Goal: Task Accomplishment & Management: Use online tool/utility

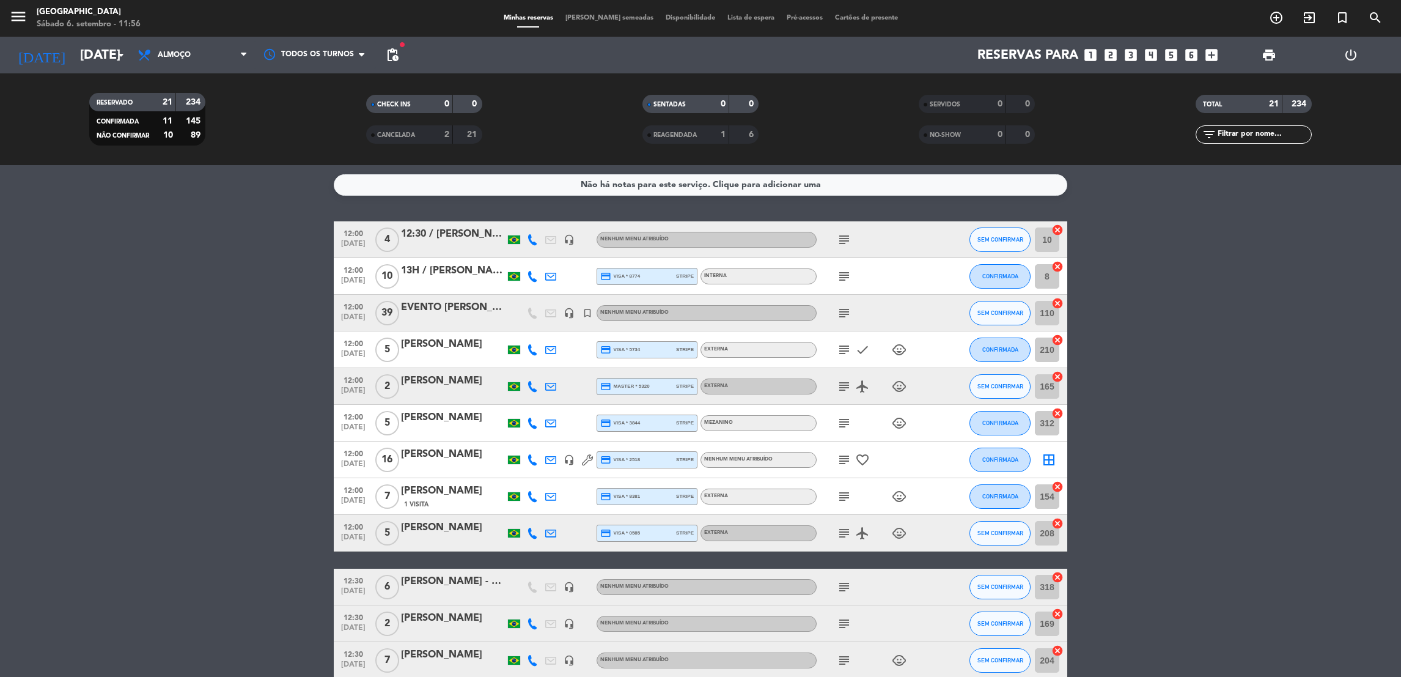
click at [118, 393] on bookings-row "12:00 [DATE] 4 12:30 / [PERSON_NAME] headset_mic Nenhum menu atribuído subject …" at bounding box center [700, 623] width 1401 height 804
click at [1267, 134] on input "text" at bounding box center [1263, 134] width 95 height 13
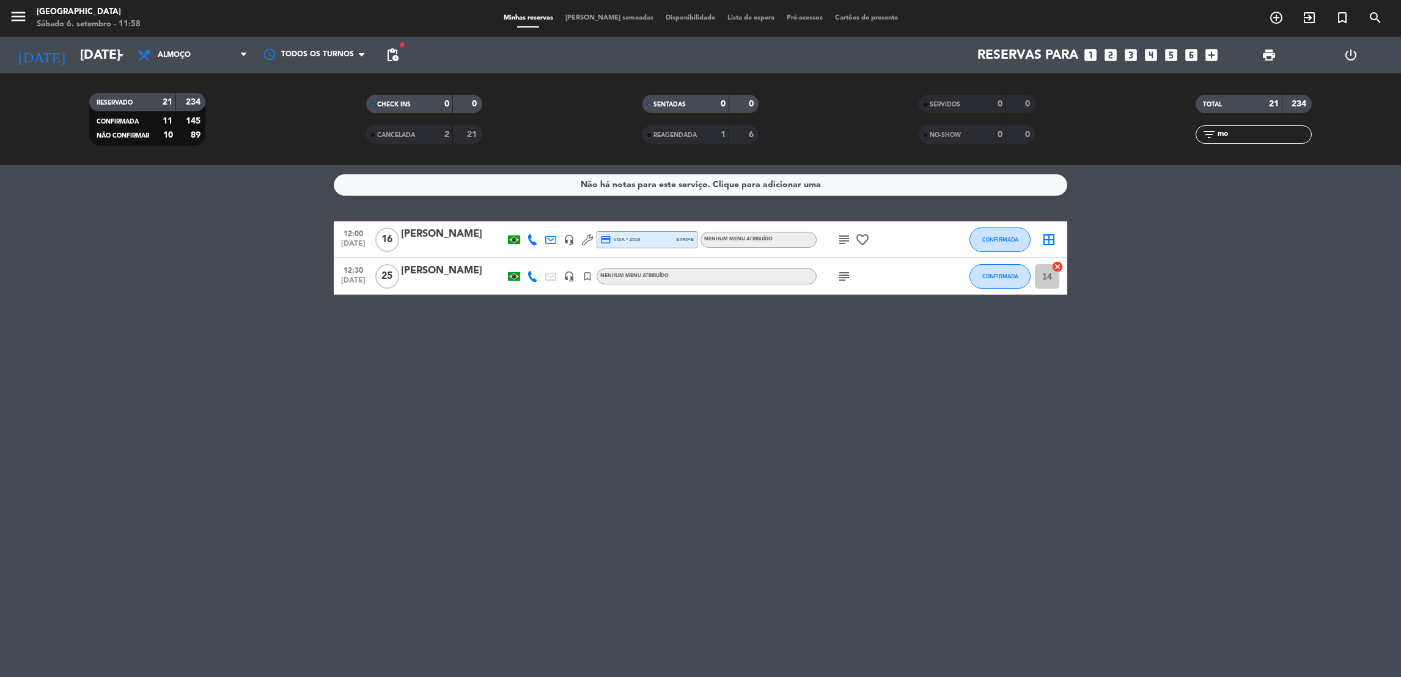
type input "mo"
click at [846, 239] on icon "subject" at bounding box center [844, 239] width 15 height 15
click at [435, 232] on div "[PERSON_NAME]" at bounding box center [453, 234] width 104 height 16
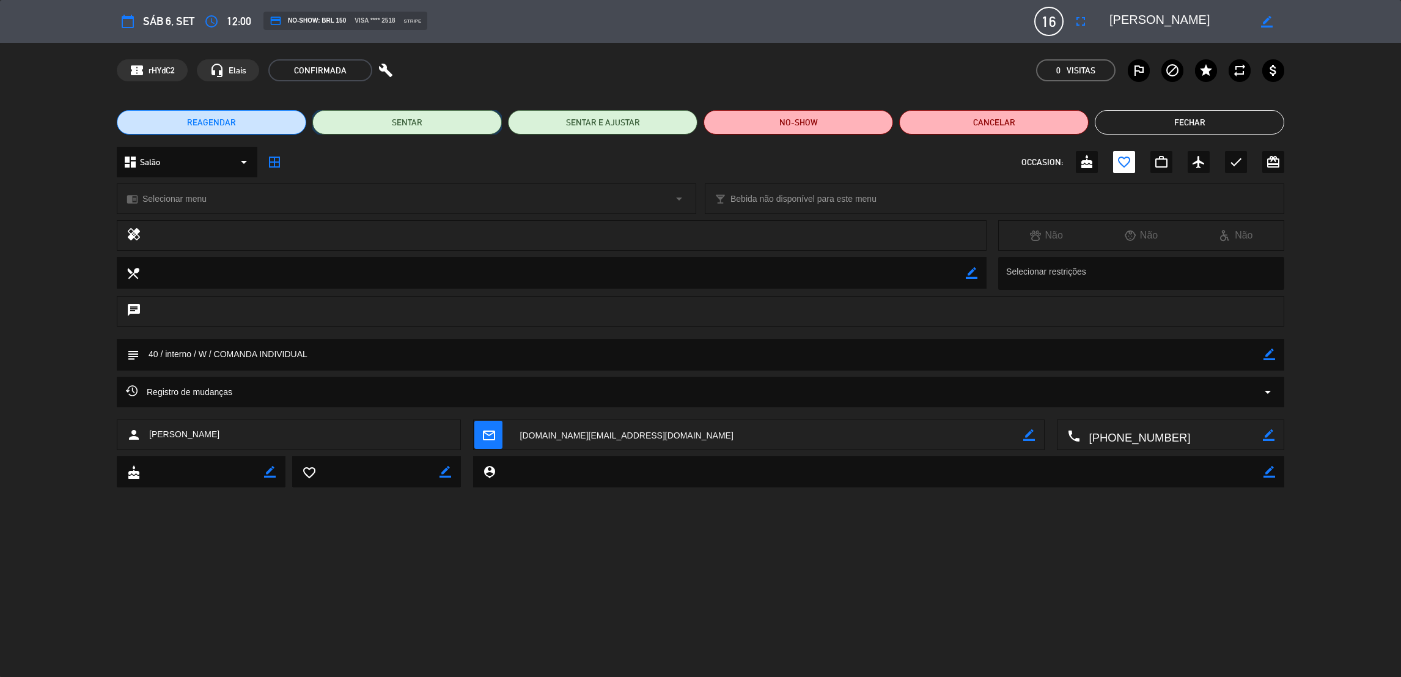
click at [428, 120] on button "SENTAR" at bounding box center [406, 122] width 189 height 24
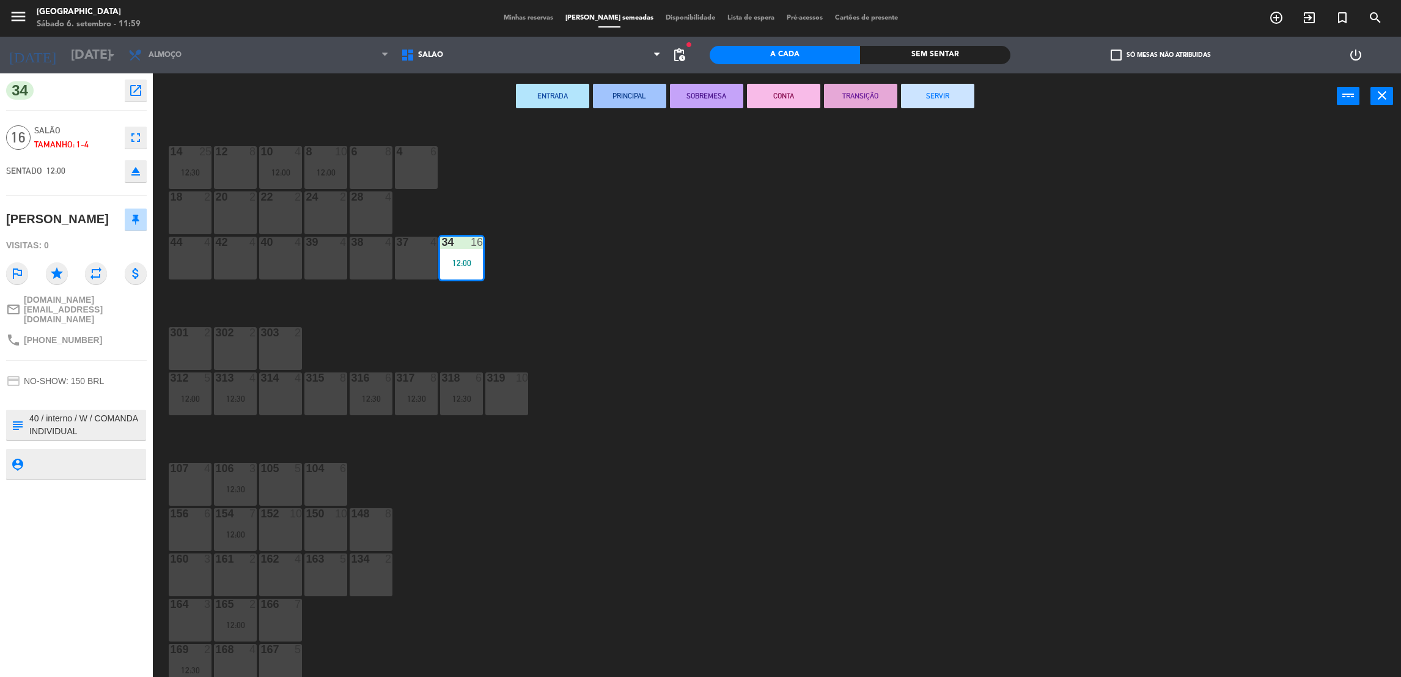
click at [947, 98] on button "SERVIR" at bounding box center [937, 96] width 73 height 24
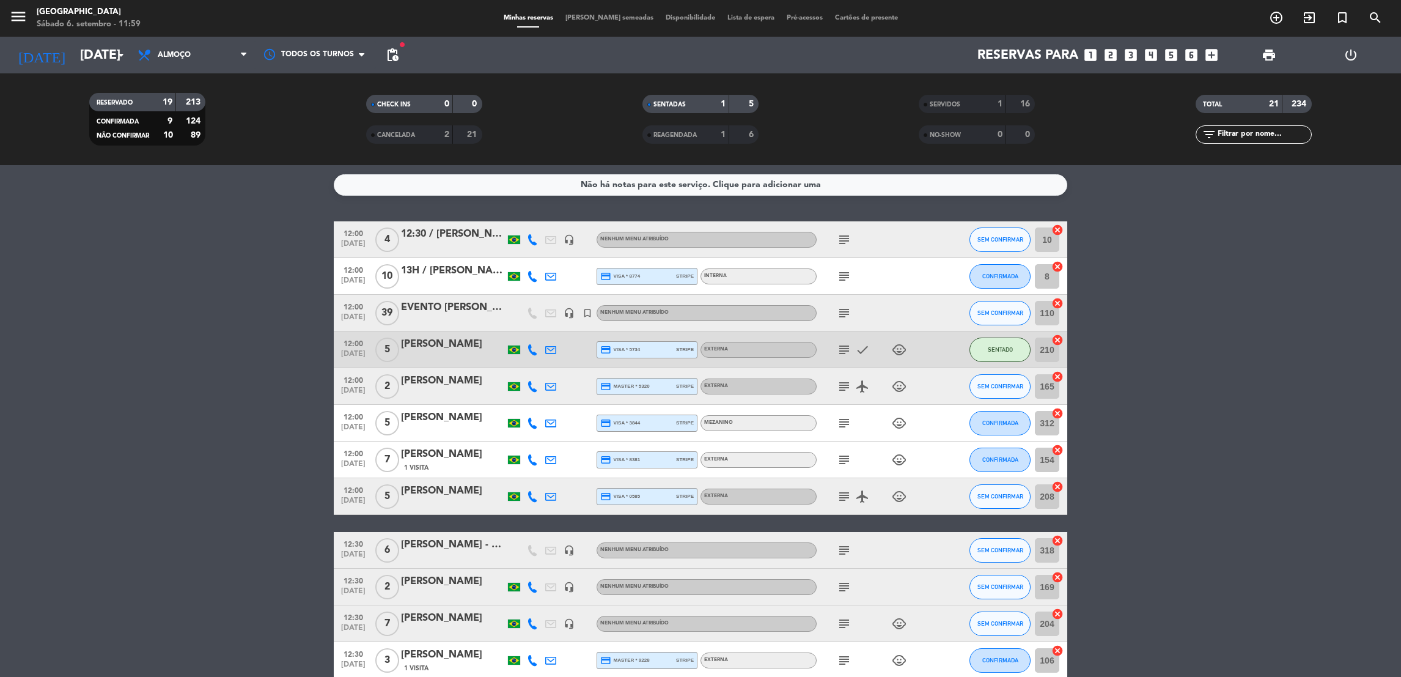
click at [1262, 397] on bookings-row "12:00 [DATE] 4 12:30 / [PERSON_NAME] headset_mic Nenhum menu atribuído subject …" at bounding box center [700, 605] width 1401 height 768
click at [1252, 134] on input "text" at bounding box center [1263, 134] width 95 height 13
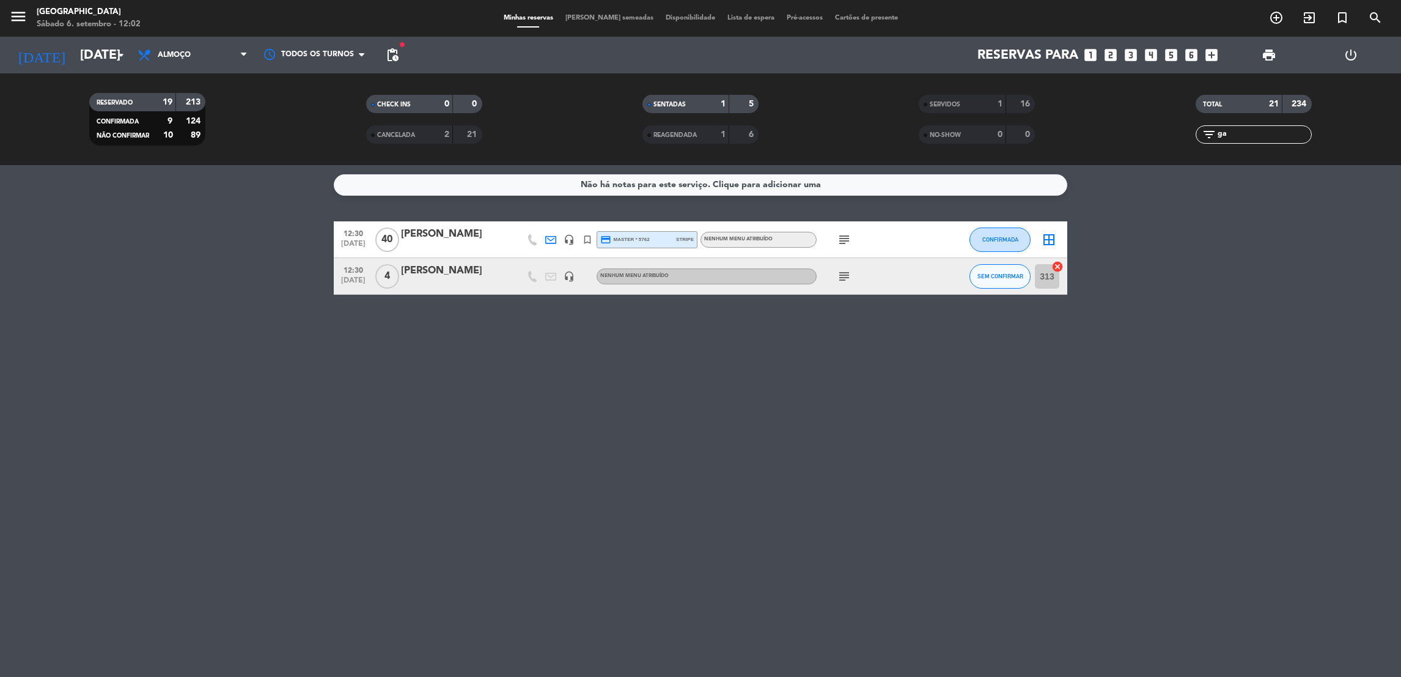
click at [837, 232] on icon "subject" at bounding box center [844, 239] width 15 height 15
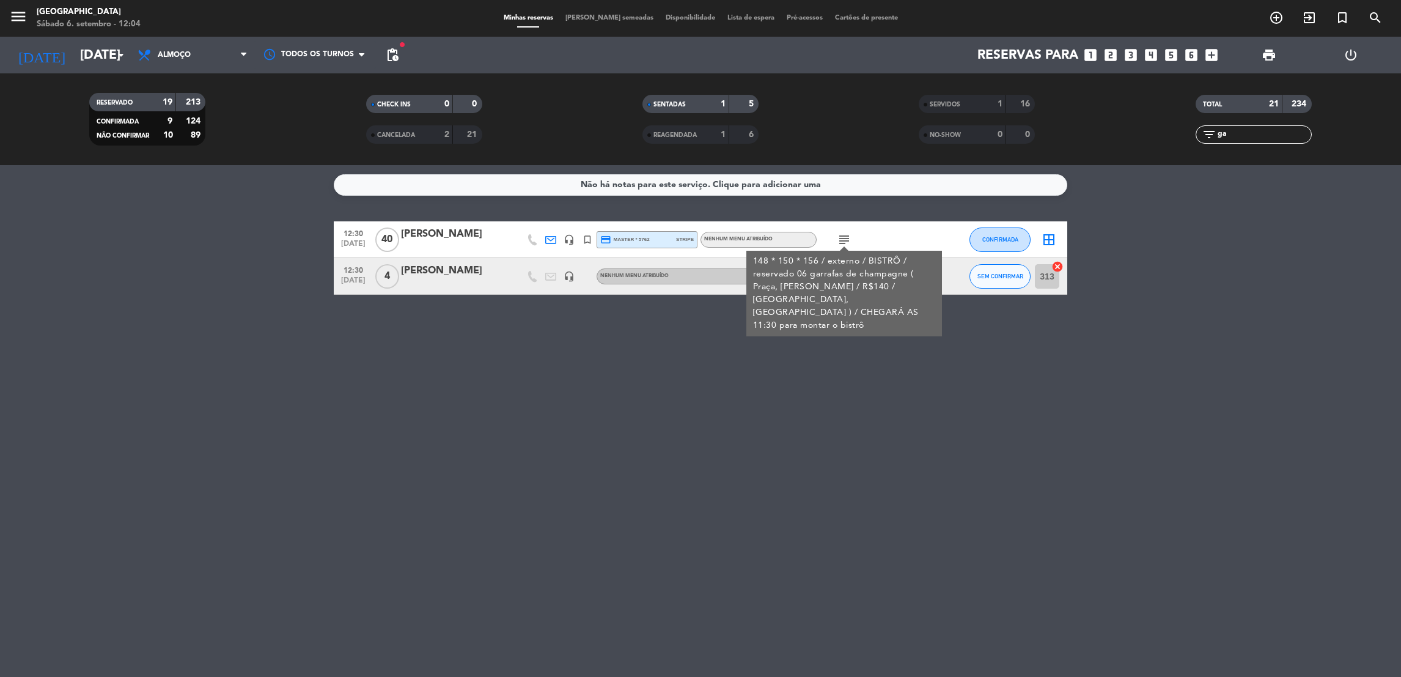
click at [1259, 130] on input "ga" at bounding box center [1263, 134] width 95 height 13
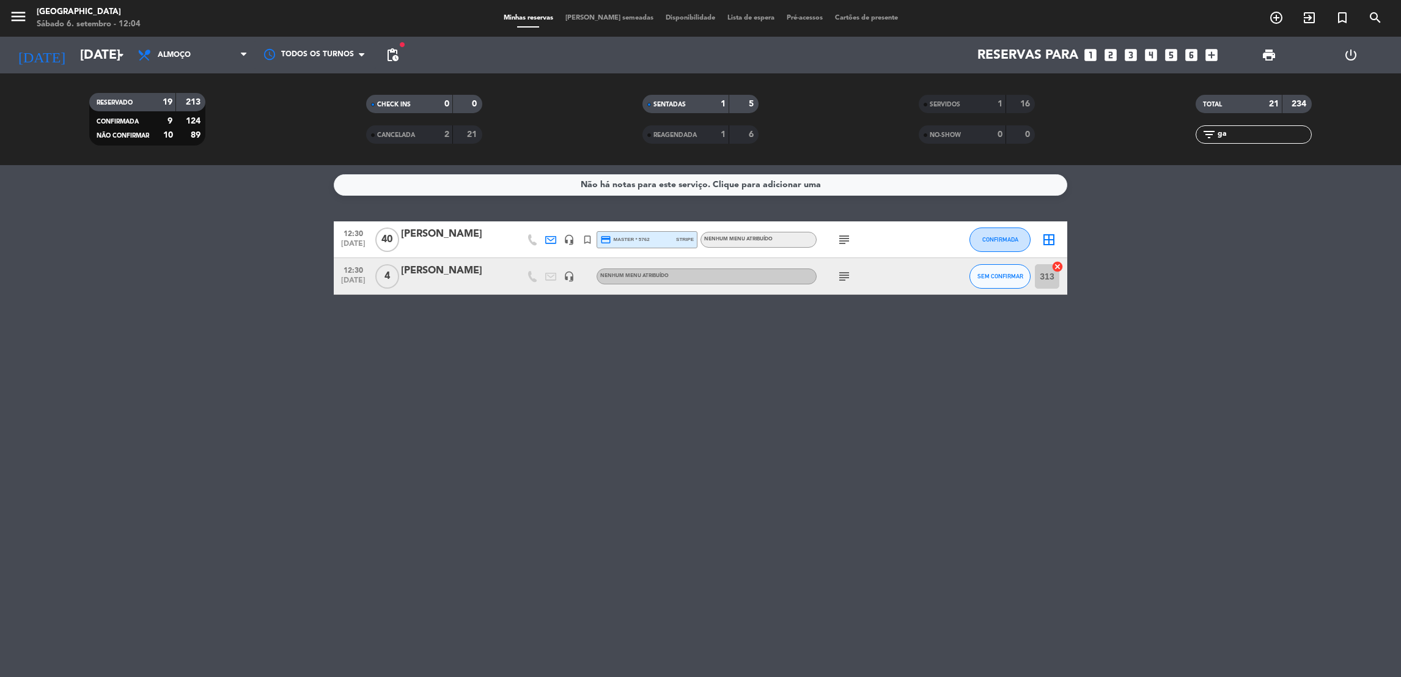
type input "g"
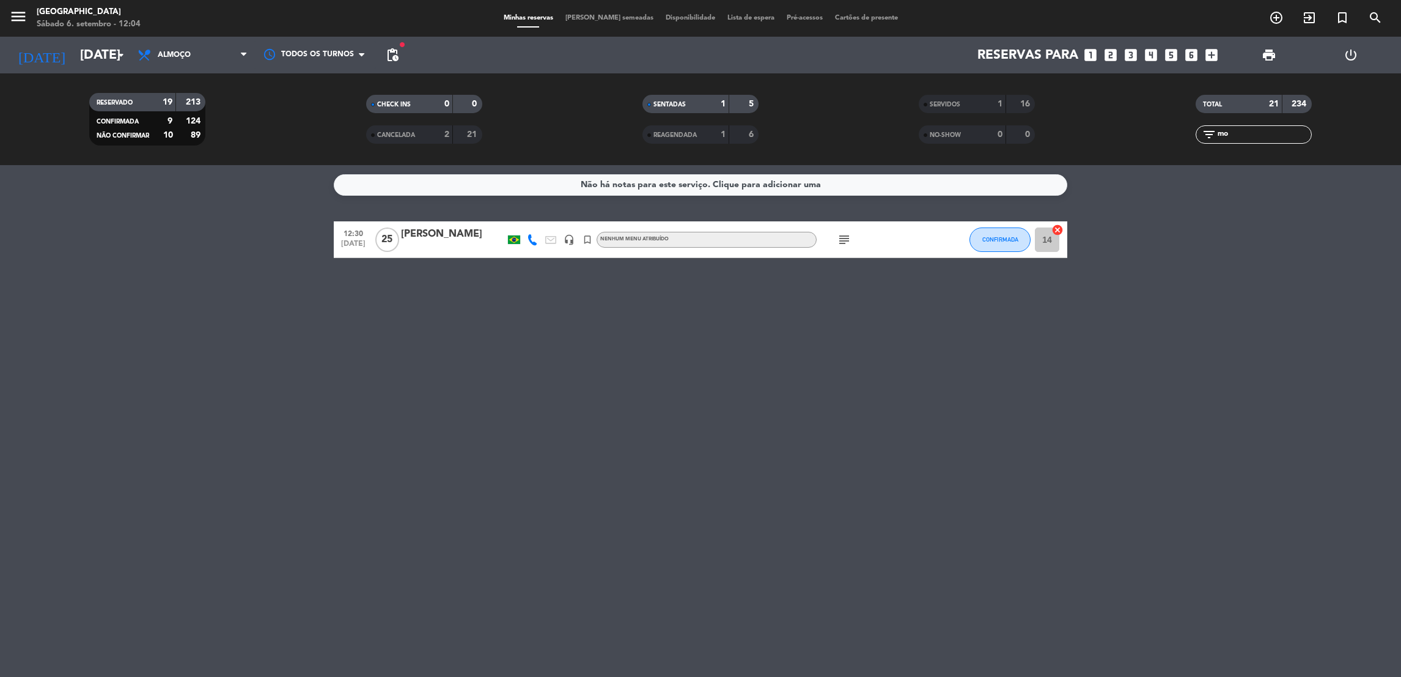
type input "m"
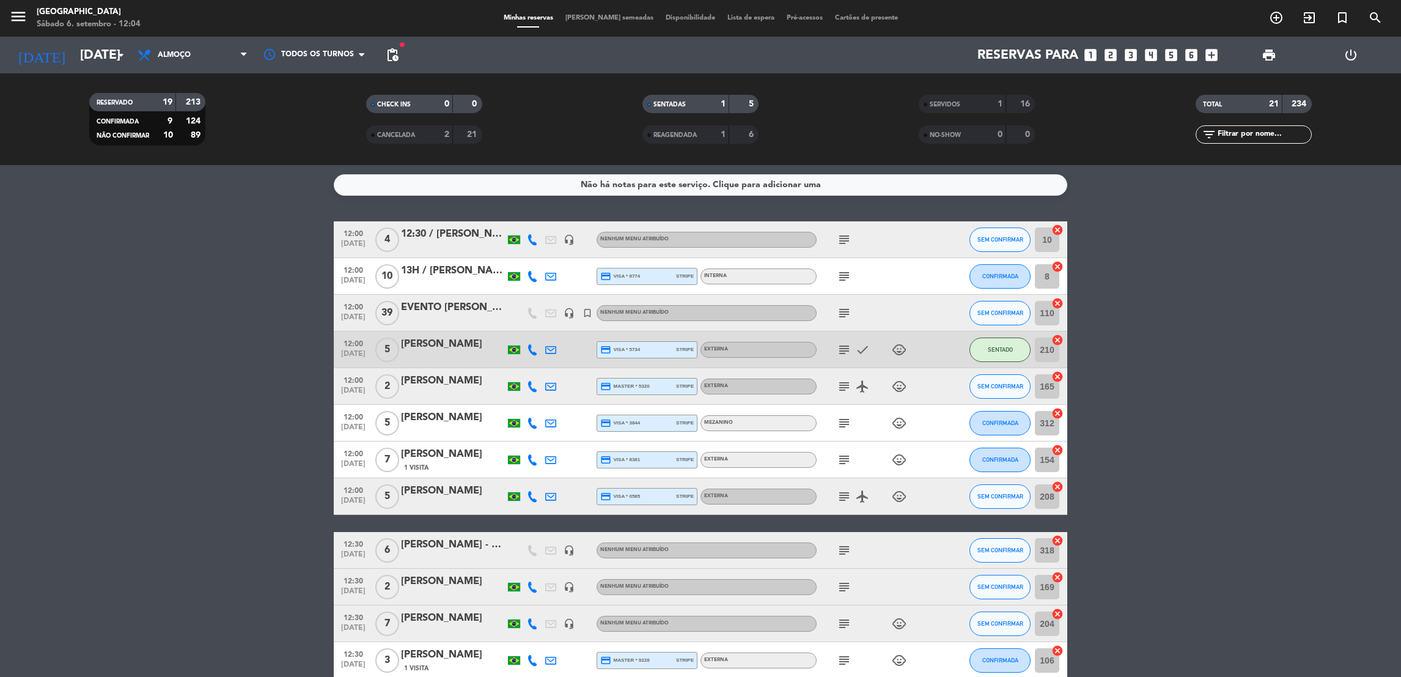
click at [250, 371] on bookings-row "12:00 [DATE] 4 12:30 / [PERSON_NAME] headset_mic Nenhum menu atribuído subject …" at bounding box center [700, 605] width 1401 height 768
